Goal: Task Accomplishment & Management: Use online tool/utility

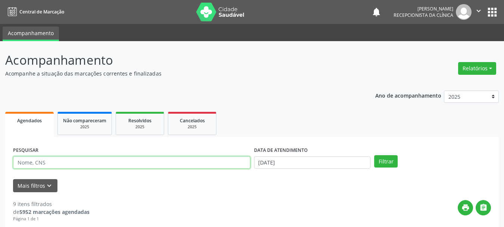
drag, startPoint x: 34, startPoint y: 160, endPoint x: 0, endPoint y: 163, distance: 33.7
drag, startPoint x: 86, startPoint y: 164, endPoint x: 95, endPoint y: 160, distance: 9.9
click at [87, 164] on input "text" at bounding box center [131, 162] width 237 height 13
type input "700707942573972"
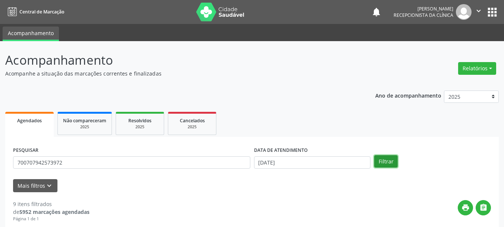
click at [377, 156] on button "Filtrar" at bounding box center [386, 161] width 24 height 13
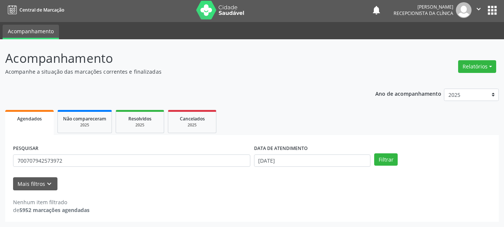
scroll to position [2, 0]
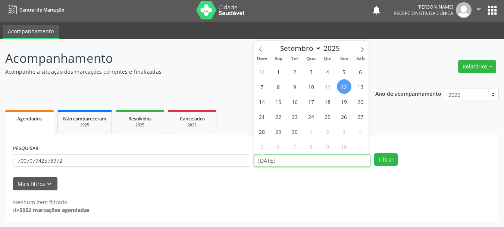
click at [310, 164] on input "[DATE]" at bounding box center [312, 160] width 117 height 13
click at [330, 85] on span "11" at bounding box center [328, 86] width 15 height 15
type input "[DATE]"
click at [330, 85] on span "11" at bounding box center [328, 86] width 15 height 15
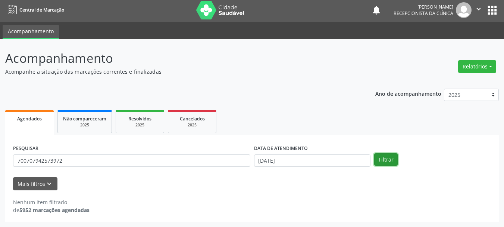
click at [387, 159] on button "Filtrar" at bounding box center [386, 159] width 24 height 13
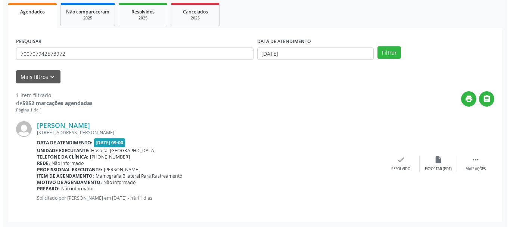
scroll to position [109, 0]
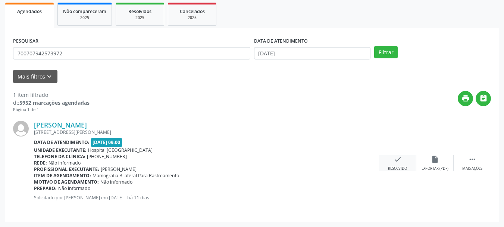
click at [394, 163] on div "check Resolvido" at bounding box center [397, 163] width 37 height 16
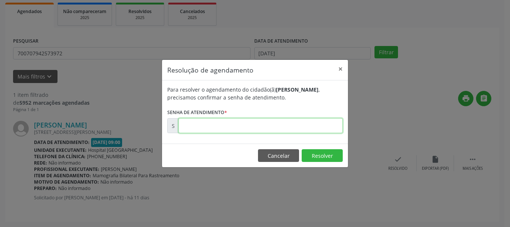
click at [287, 123] on input "text" at bounding box center [260, 125] width 164 height 15
type input "00174649"
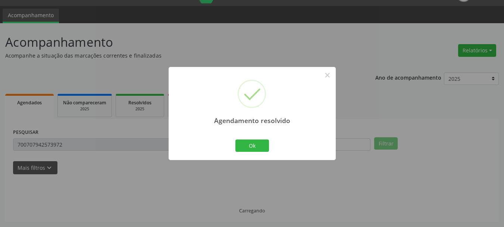
scroll to position [2, 0]
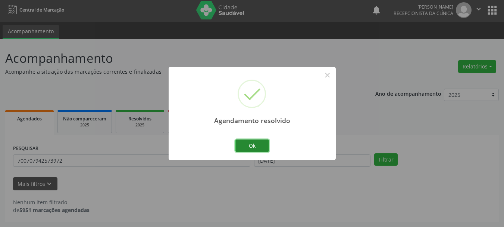
click at [265, 145] on button "Ok" at bounding box center [253, 145] width 34 height 13
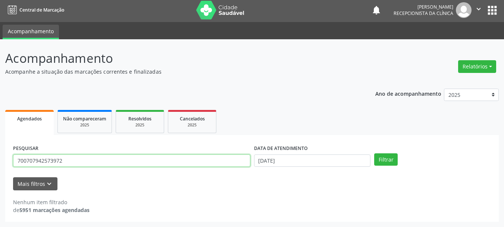
drag, startPoint x: 83, startPoint y: 163, endPoint x: 0, endPoint y: 161, distance: 82.9
click at [0, 161] on div "Acompanhamento Acompanhe a situação das marcações correntes e finalizadas Relat…" at bounding box center [252, 132] width 504 height 187
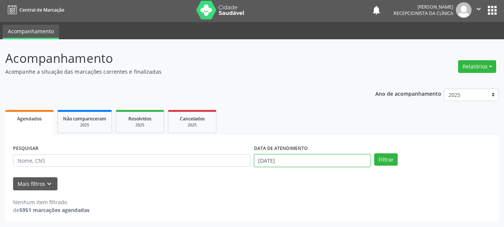
click at [312, 166] on input "[DATE]" at bounding box center [312, 160] width 117 height 13
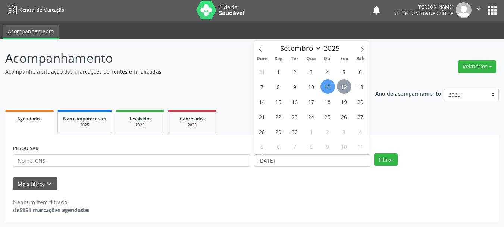
click at [346, 86] on span "12" at bounding box center [344, 86] width 15 height 15
type input "[DATE]"
drag, startPoint x: 347, startPoint y: 86, endPoint x: 381, endPoint y: 139, distance: 62.9
click at [348, 85] on span "12" at bounding box center [344, 86] width 15 height 15
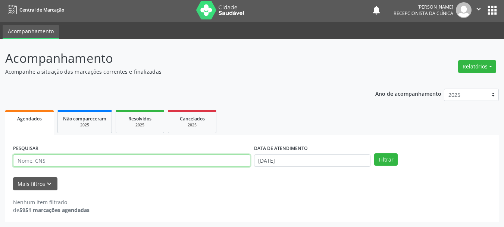
click at [134, 160] on input "text" at bounding box center [131, 160] width 237 height 13
type input "70410688108876"
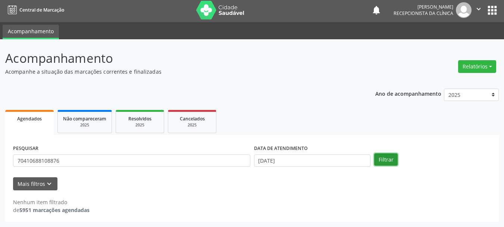
click at [386, 160] on button "Filtrar" at bounding box center [386, 159] width 24 height 13
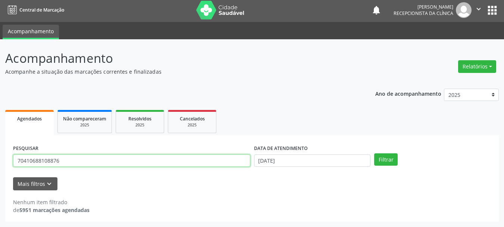
drag, startPoint x: 90, startPoint y: 161, endPoint x: 3, endPoint y: 164, distance: 87.4
click at [0, 162] on div "Acompanhamento Acompanhe a situação das marcações correntes e finalizadas Relat…" at bounding box center [252, 132] width 504 height 187
type input "704106188108876"
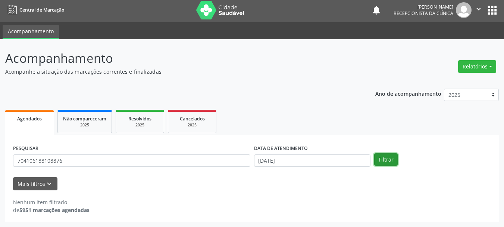
click at [392, 156] on button "Filtrar" at bounding box center [386, 159] width 24 height 13
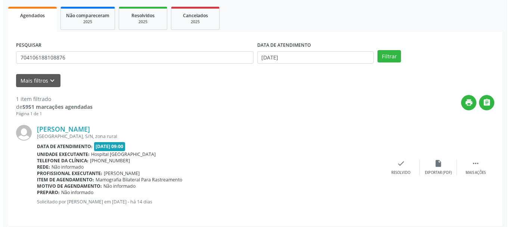
scroll to position [109, 0]
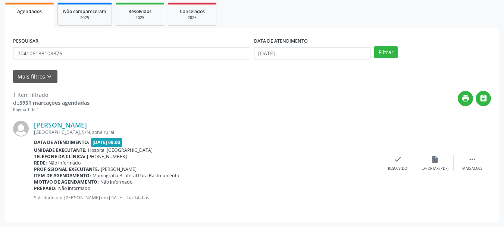
click at [400, 172] on div "[PERSON_NAME] [GEOGRAPHIC_DATA], S/N, zona rural Data de atendimento: [DATE] 09…" at bounding box center [252, 163] width 478 height 101
click at [402, 162] on div "check Resolvido" at bounding box center [397, 163] width 37 height 16
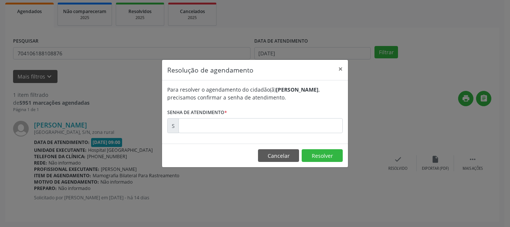
click at [258, 134] on div "Para resolver o agendamento do cidadão(ã) [PERSON_NAME] , precisamos confirmar …" at bounding box center [255, 111] width 186 height 63
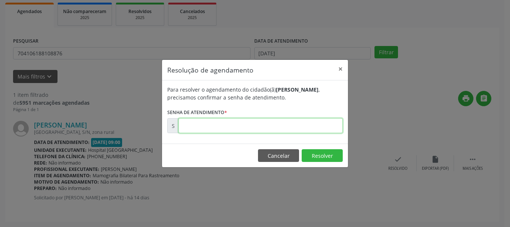
click at [255, 127] on input "text" at bounding box center [260, 125] width 164 height 15
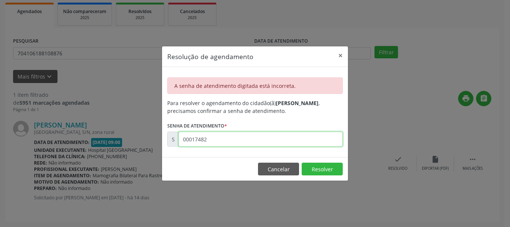
click at [201, 141] on input "00017482" at bounding box center [260, 138] width 164 height 15
type input "00174582"
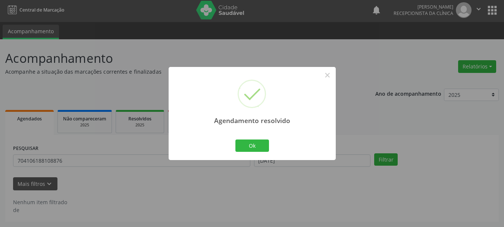
scroll to position [2, 0]
drag, startPoint x: 246, startPoint y: 143, endPoint x: 209, endPoint y: 192, distance: 61.7
click at [246, 142] on button "Ok" at bounding box center [253, 145] width 34 height 13
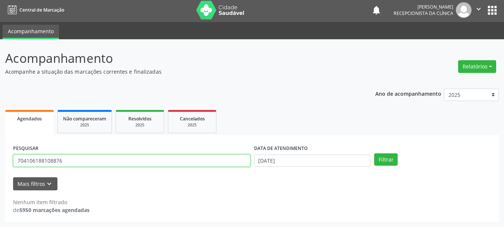
drag, startPoint x: 74, startPoint y: 163, endPoint x: 1, endPoint y: 180, distance: 75.1
click at [0, 173] on div "Acompanhamento Acompanhe a situação das marcações correntes e finalizadas Relat…" at bounding box center [252, 132] width 504 height 187
type input "709606695920977"
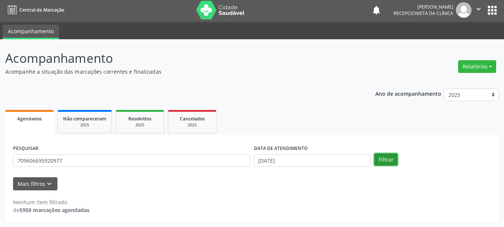
click at [392, 158] on button "Filtrar" at bounding box center [386, 159] width 24 height 13
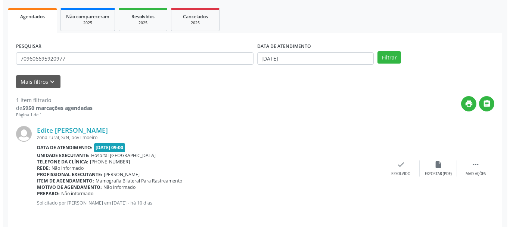
scroll to position [109, 0]
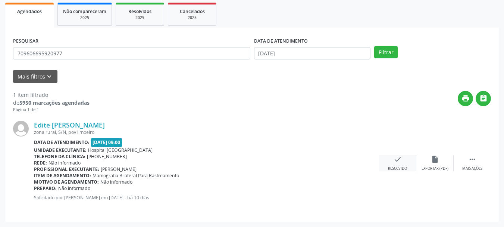
click at [393, 167] on div "Resolvido" at bounding box center [397, 168] width 19 height 5
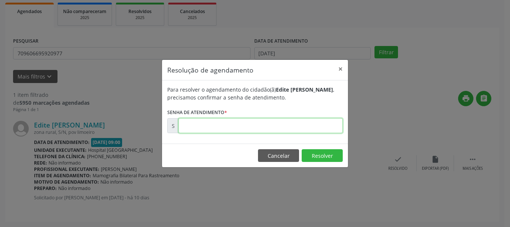
click at [246, 128] on input "text" at bounding box center [260, 125] width 164 height 15
type input "00174849"
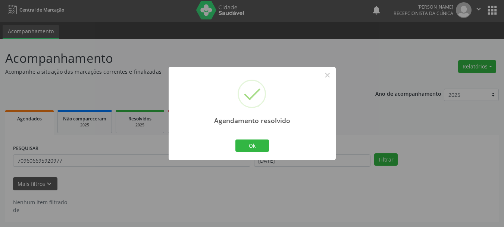
scroll to position [2, 0]
click at [251, 144] on button "Ok" at bounding box center [253, 145] width 34 height 13
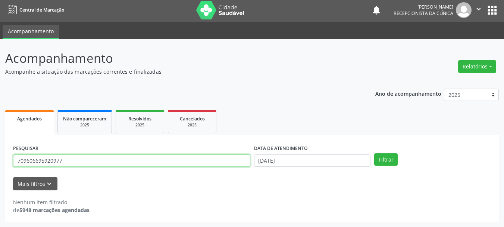
drag, startPoint x: 74, startPoint y: 158, endPoint x: 0, endPoint y: 175, distance: 75.4
click at [0, 175] on div "Acompanhamento Acompanhe a situação das marcações correntes e finalizadas Relat…" at bounding box center [252, 132] width 504 height 187
type input "702407535641323"
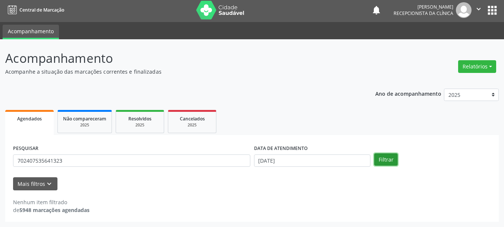
click at [392, 162] on button "Filtrar" at bounding box center [386, 159] width 24 height 13
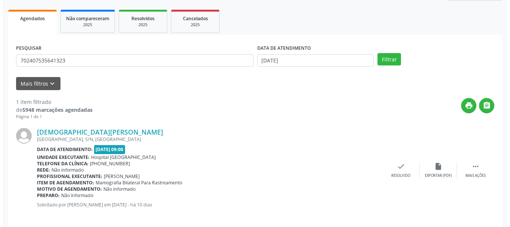
scroll to position [109, 0]
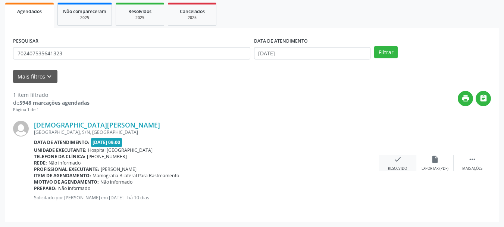
click at [394, 162] on icon "check" at bounding box center [398, 159] width 8 height 8
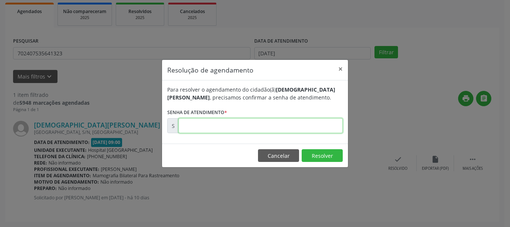
click at [222, 127] on input "text" at bounding box center [260, 125] width 164 height 15
type input "00174846"
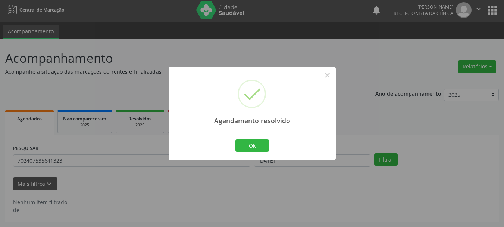
scroll to position [2, 0]
click at [251, 147] on button "Ok" at bounding box center [253, 145] width 34 height 13
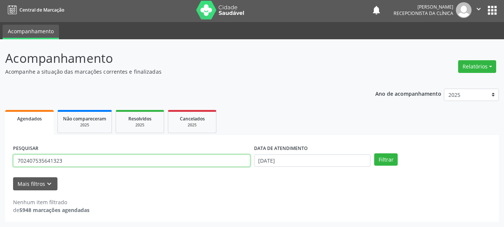
drag, startPoint x: 74, startPoint y: 160, endPoint x: 0, endPoint y: 189, distance: 79.3
click at [0, 189] on div "Acompanhamento Acompanhe a situação das marcações correntes e finalizadas Relat…" at bounding box center [252, 132] width 504 height 187
type input "700509333902252"
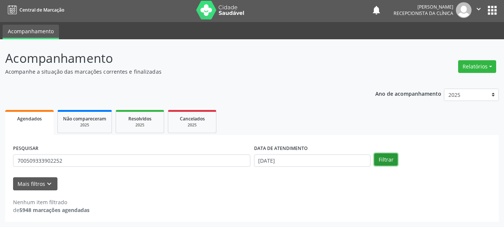
drag, startPoint x: 386, startPoint y: 156, endPoint x: 383, endPoint y: 160, distance: 4.5
click at [386, 157] on button "Filtrar" at bounding box center [386, 159] width 24 height 13
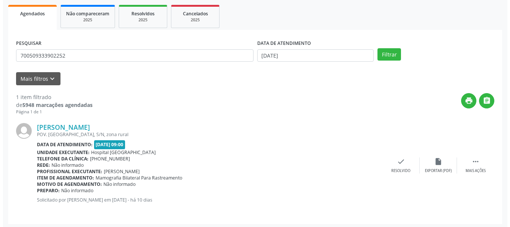
scroll to position [109, 0]
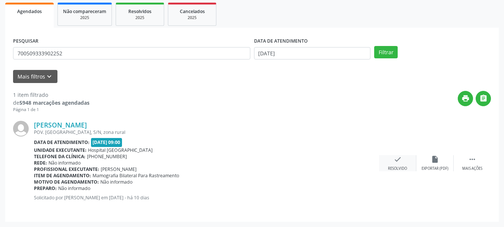
click at [389, 162] on div "check Resolvido" at bounding box center [397, 163] width 37 height 16
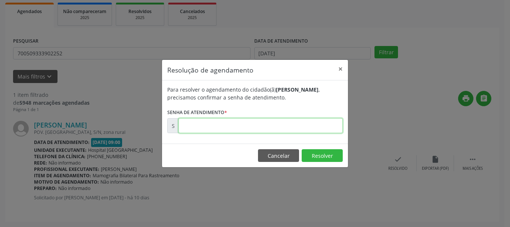
drag, startPoint x: 256, startPoint y: 131, endPoint x: 254, endPoint y: 128, distance: 4.0
click at [256, 131] on input "text" at bounding box center [260, 125] width 164 height 15
type input "00174844"
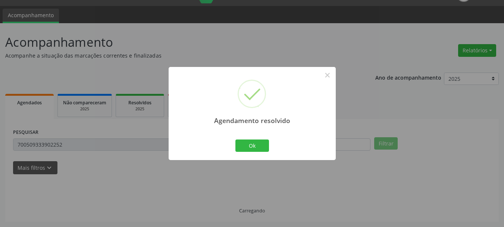
scroll to position [2, 0]
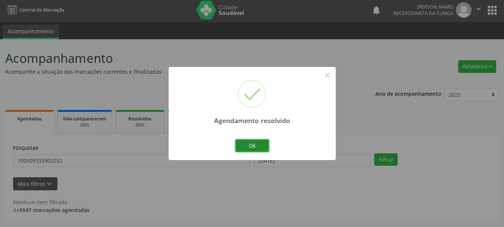
click at [247, 146] on button "Ok" at bounding box center [253, 145] width 34 height 13
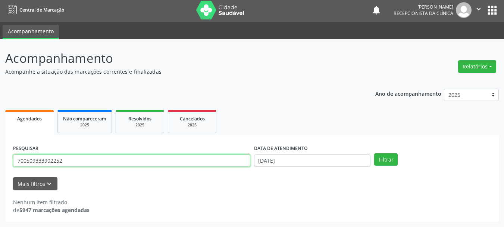
drag, startPoint x: 0, startPoint y: 171, endPoint x: 2, endPoint y: 187, distance: 16.2
click at [0, 186] on div "Acompanhamento Acompanhe a situação das marcações correntes e finalizadas Relat…" at bounding box center [252, 132] width 504 height 187
type input "70690014948231"
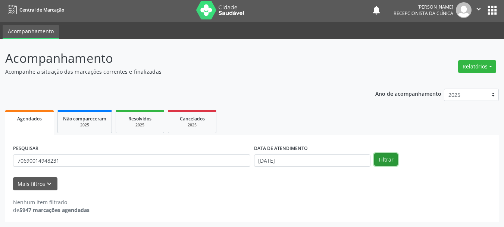
click at [385, 160] on button "Filtrar" at bounding box center [386, 159] width 24 height 13
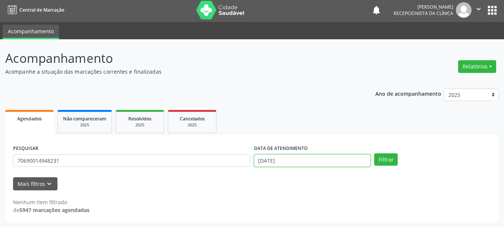
drag, startPoint x: 300, startPoint y: 163, endPoint x: 302, endPoint y: 153, distance: 9.4
click at [300, 163] on input "[DATE]" at bounding box center [312, 160] width 117 height 13
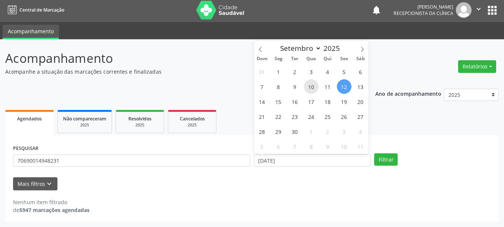
click at [316, 87] on span "10" at bounding box center [311, 86] width 15 height 15
type input "[DATE]"
click at [316, 87] on span "10" at bounding box center [311, 86] width 15 height 15
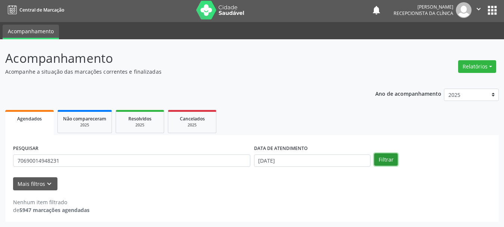
click at [381, 156] on button "Filtrar" at bounding box center [386, 159] width 24 height 13
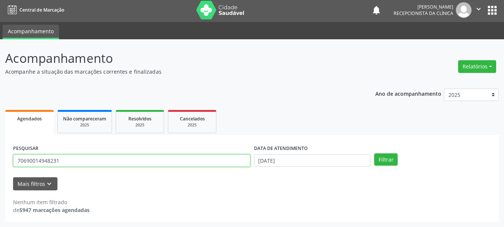
drag, startPoint x: 63, startPoint y: 158, endPoint x: 3, endPoint y: 175, distance: 63.3
click at [0, 175] on div "Acompanhamento Acompanhe a situação das marcações correntes e finalizadas Relat…" at bounding box center [252, 132] width 504 height 187
type input "706900149448231"
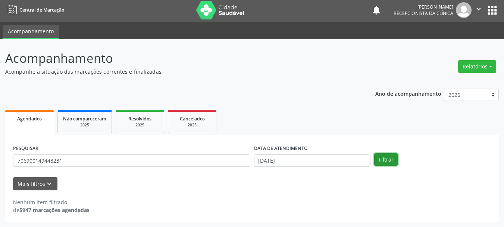
click at [392, 158] on button "Filtrar" at bounding box center [386, 159] width 24 height 13
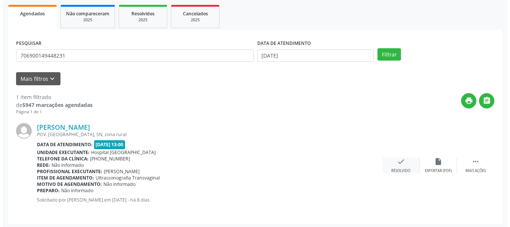
scroll to position [109, 0]
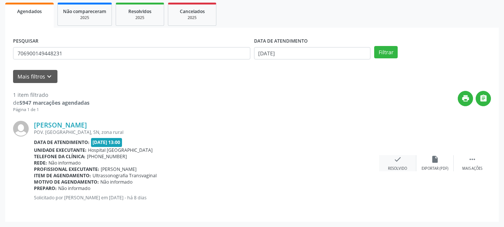
click at [398, 158] on icon "check" at bounding box center [398, 159] width 8 height 8
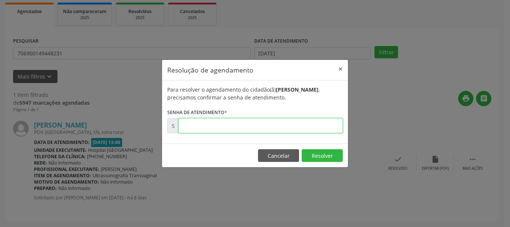
click at [253, 122] on input "text" at bounding box center [260, 125] width 164 height 15
type input "00175395"
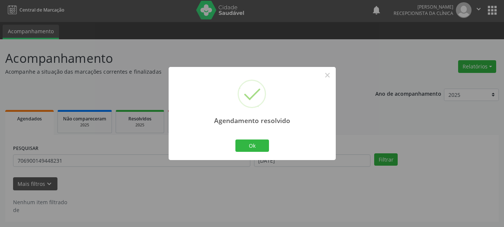
scroll to position [2, 0]
click at [253, 140] on button "Ok" at bounding box center [253, 145] width 34 height 13
